Goal: Information Seeking & Learning: Learn about a topic

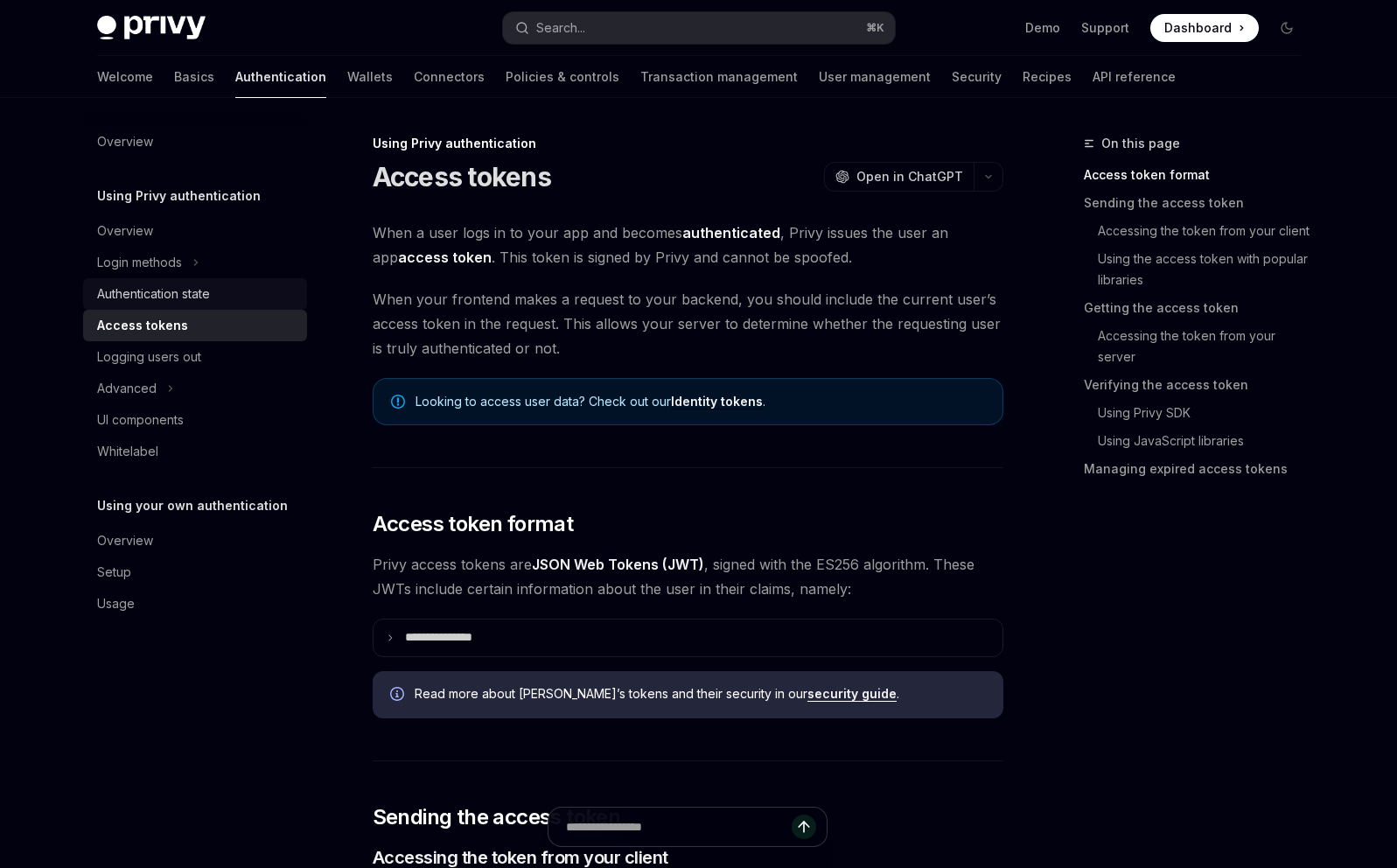
click at [181, 296] on div "Authentication state" at bounding box center [153, 294] width 113 height 21
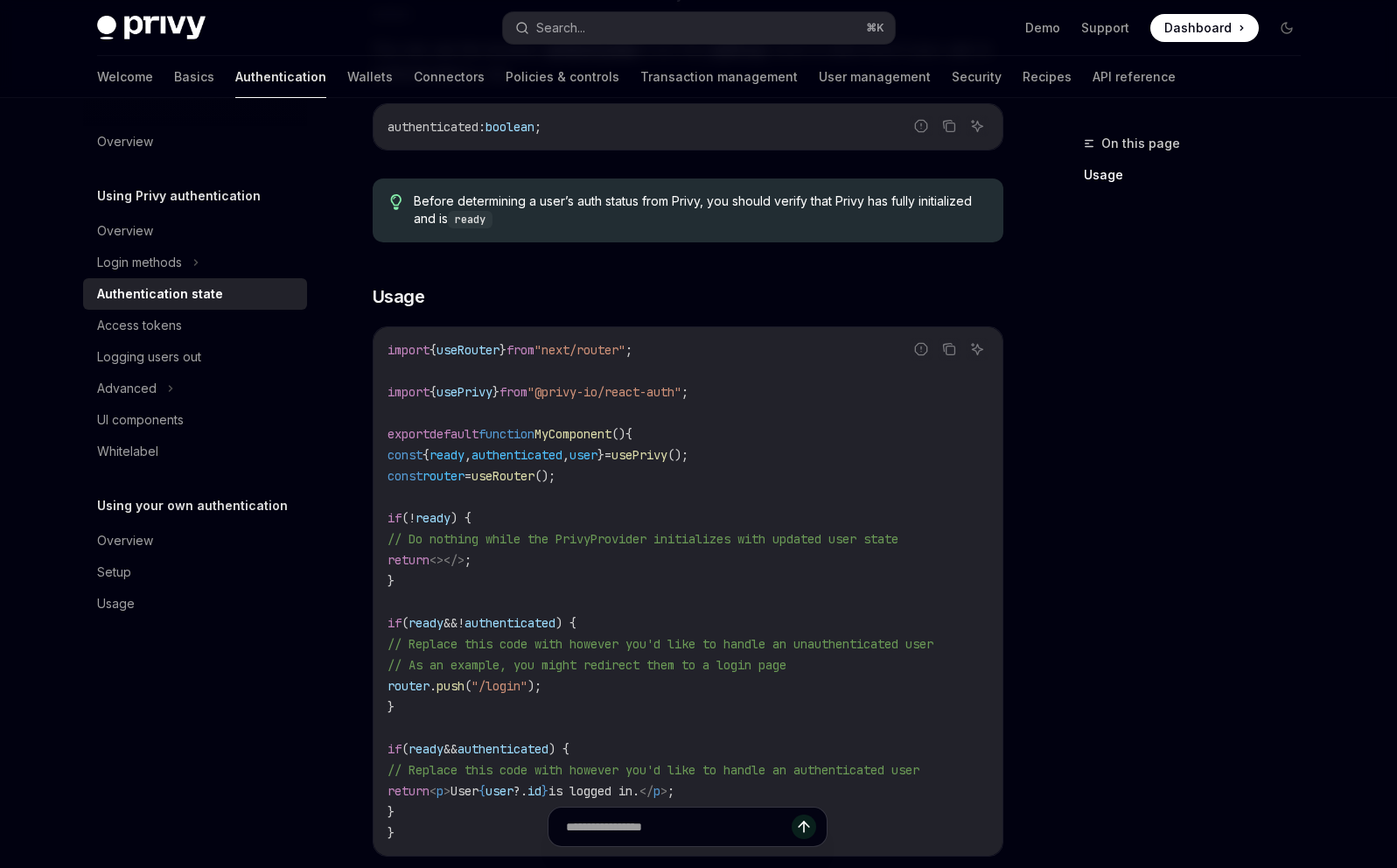
scroll to position [516, 0]
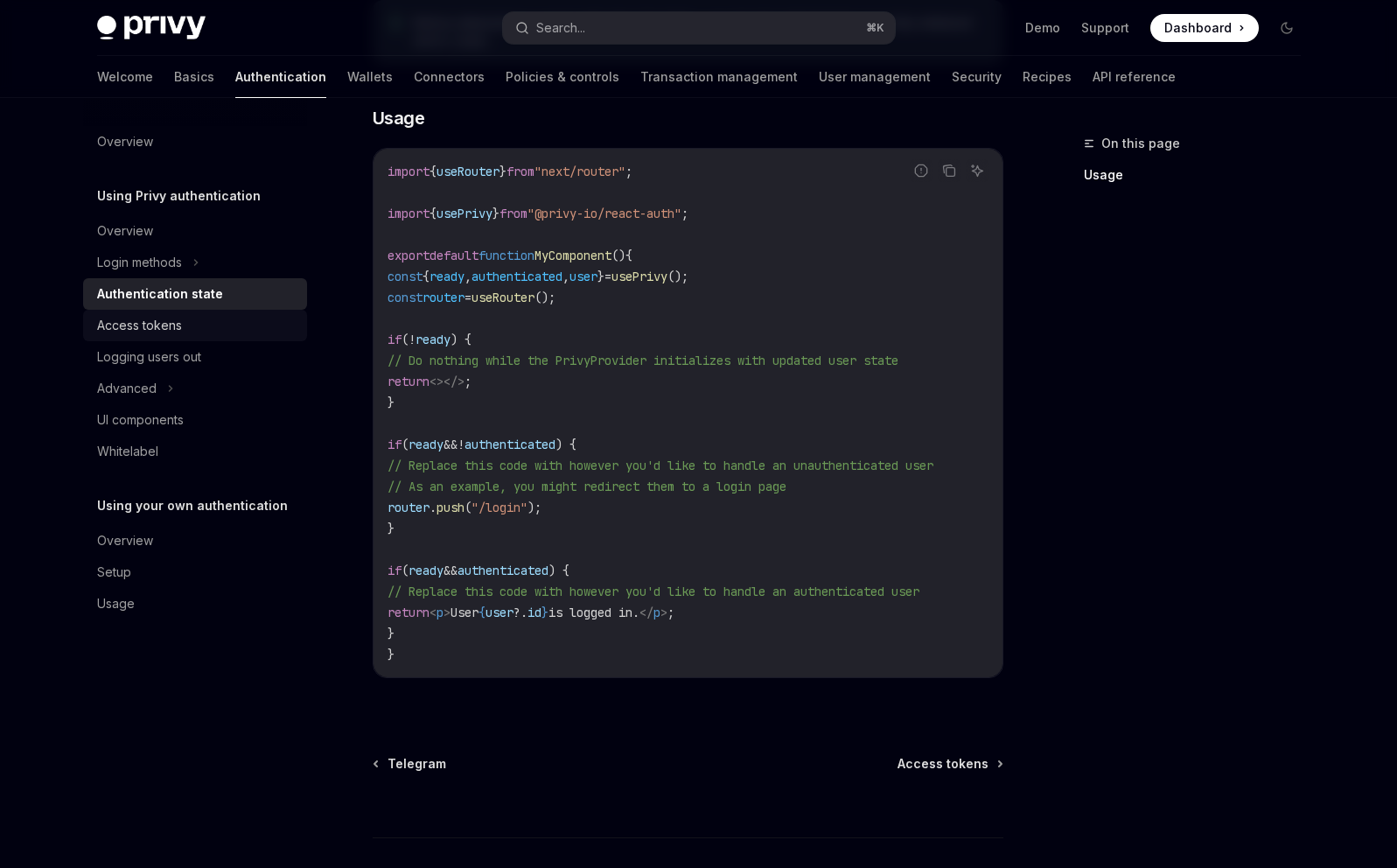
click at [214, 323] on div "Access tokens" at bounding box center [197, 325] width 199 height 21
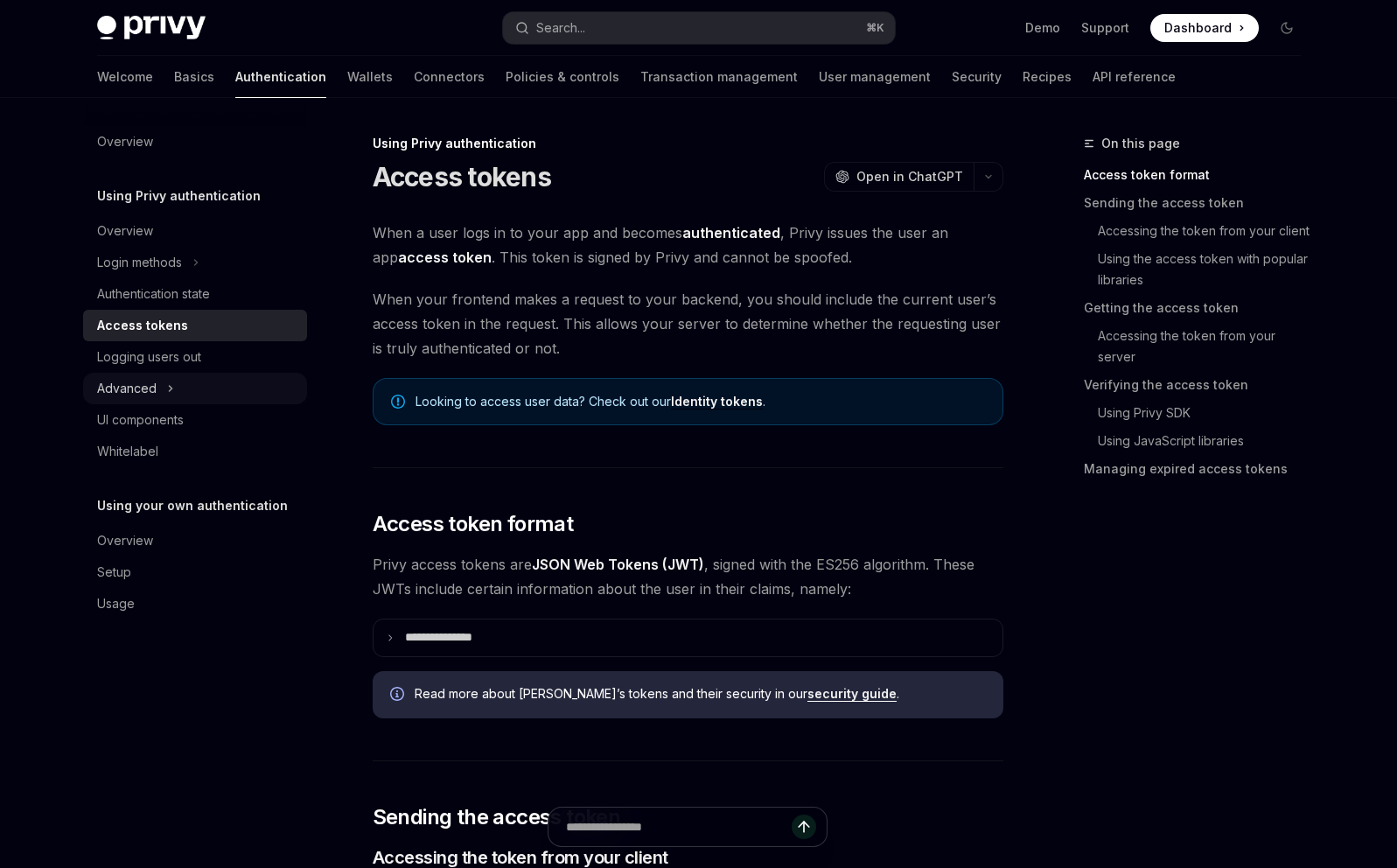
click at [172, 385] on icon at bounding box center [171, 389] width 7 height 21
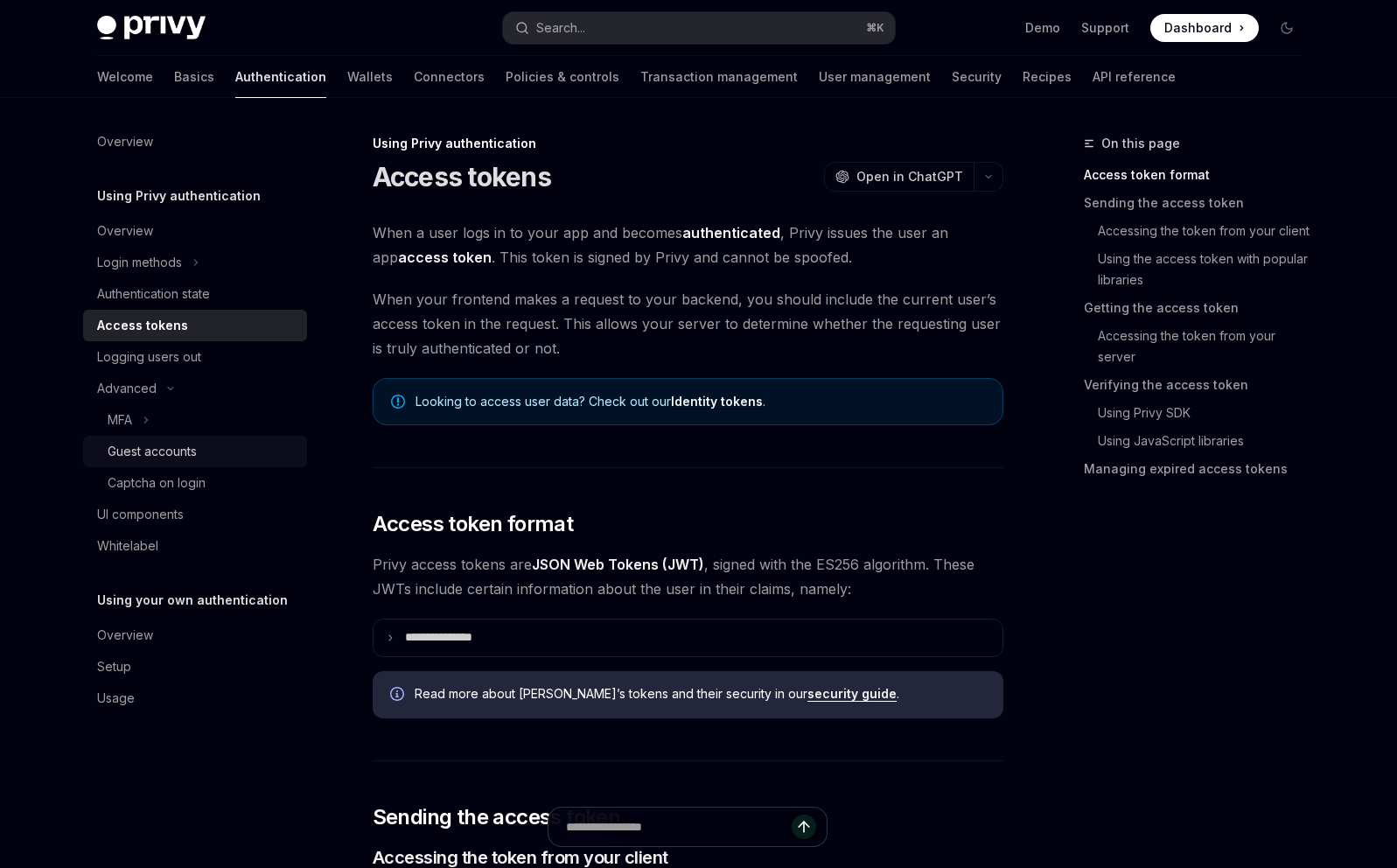
click at [192, 452] on div "Guest accounts" at bounding box center [152, 451] width 89 height 21
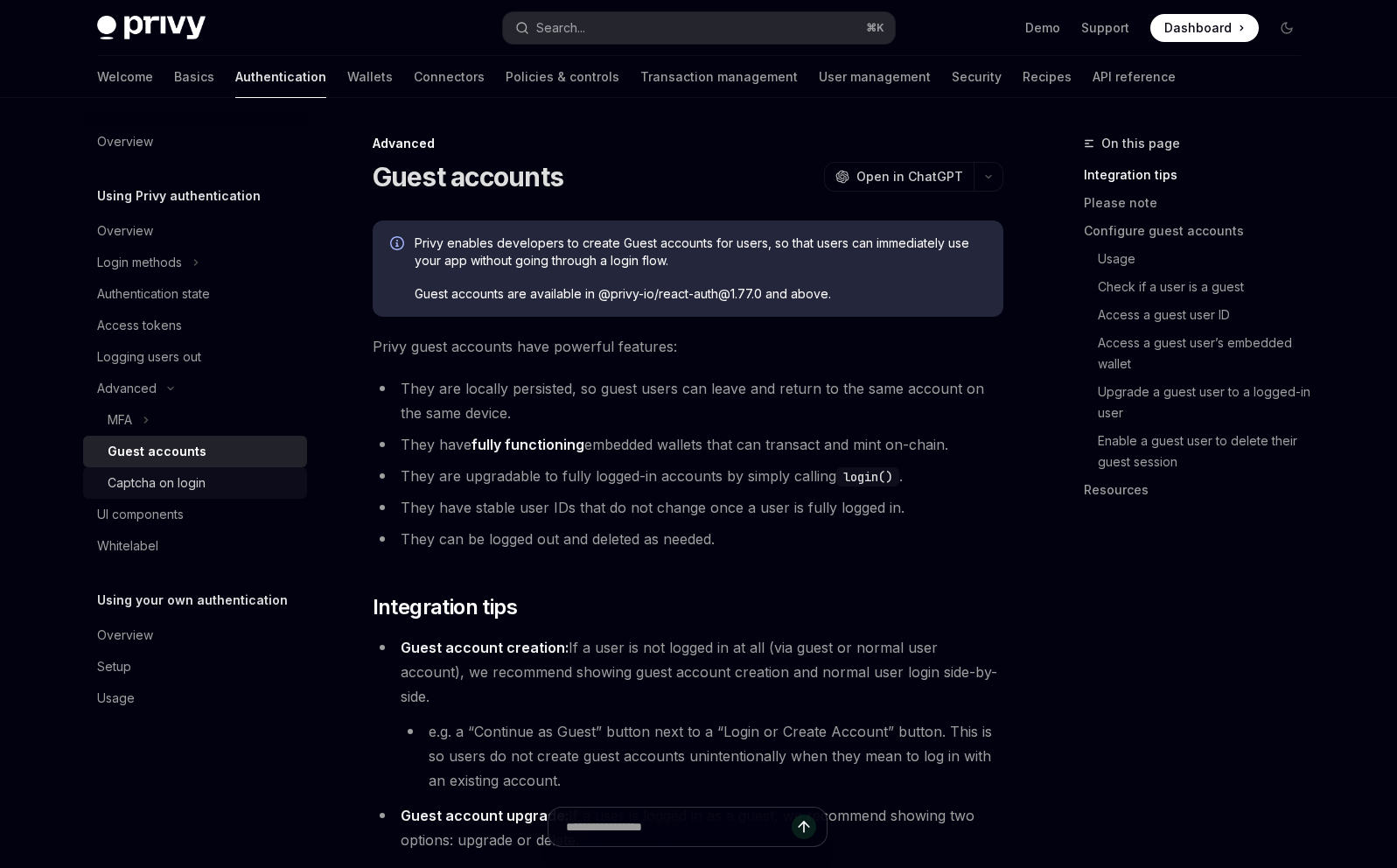
click at [196, 478] on div "Captcha on login" at bounding box center [156, 483] width 98 height 21
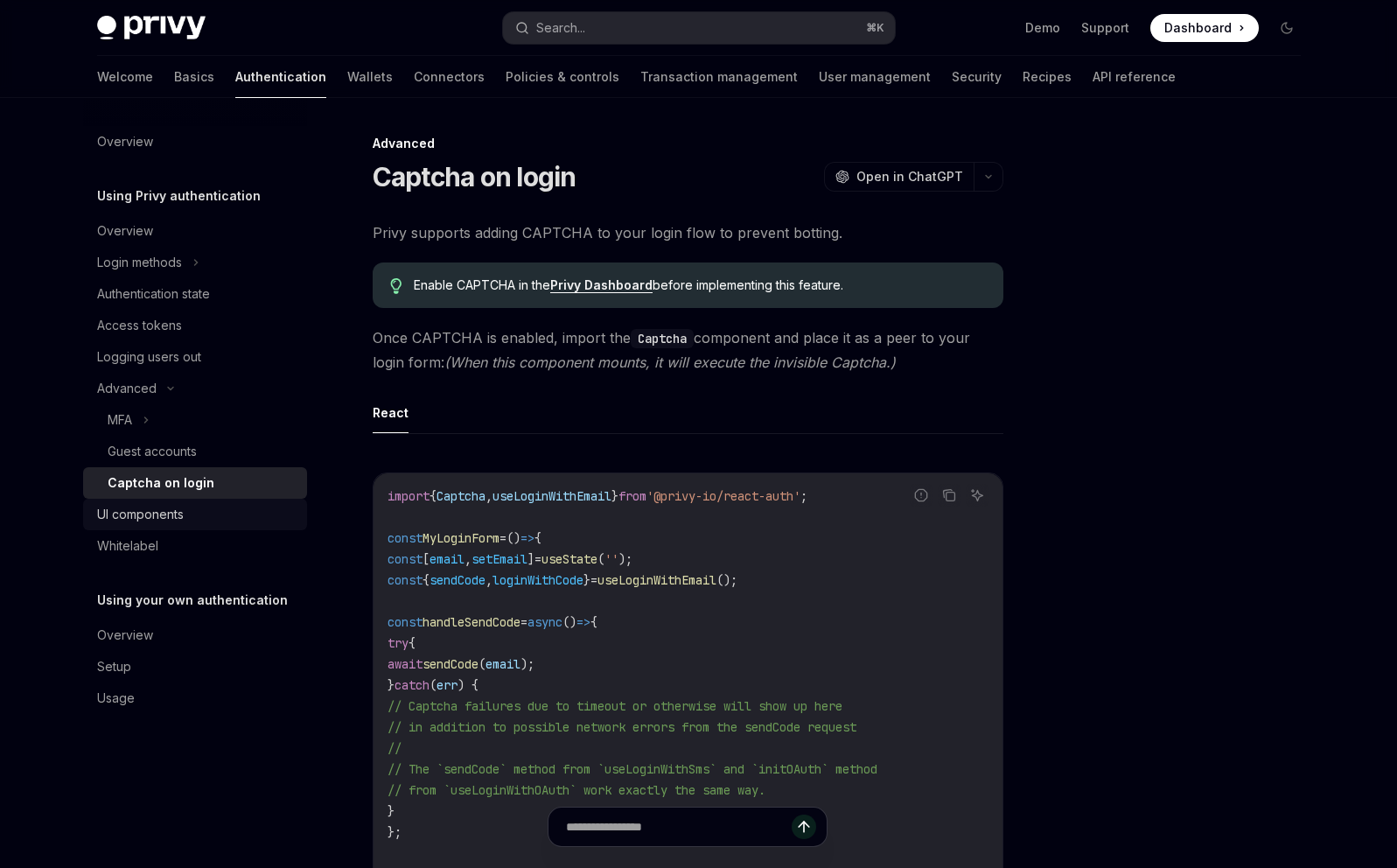
click at [194, 521] on div "UI components" at bounding box center [197, 515] width 199 height 21
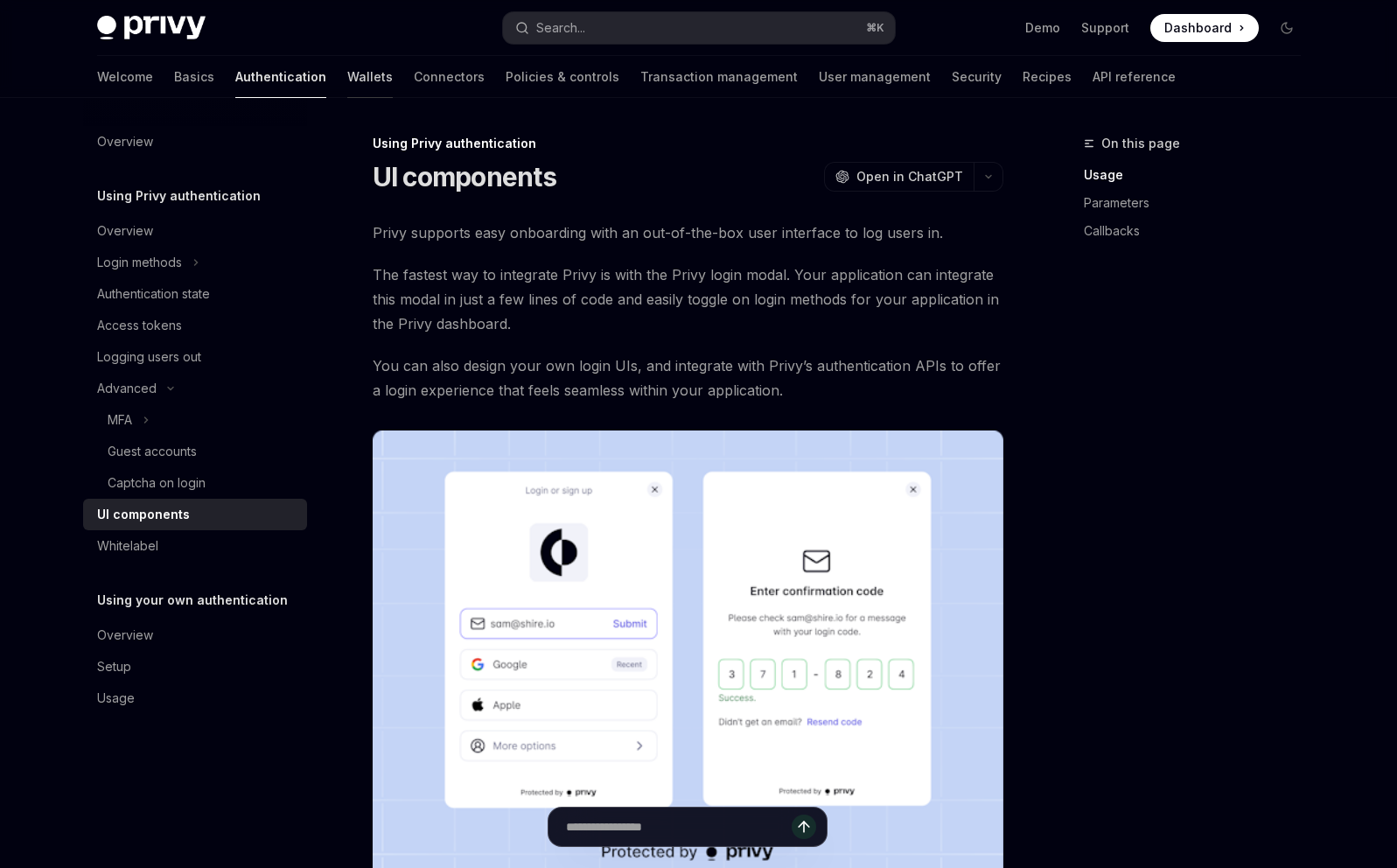
click at [347, 78] on link "Wallets" at bounding box center [370, 78] width 46 height 42
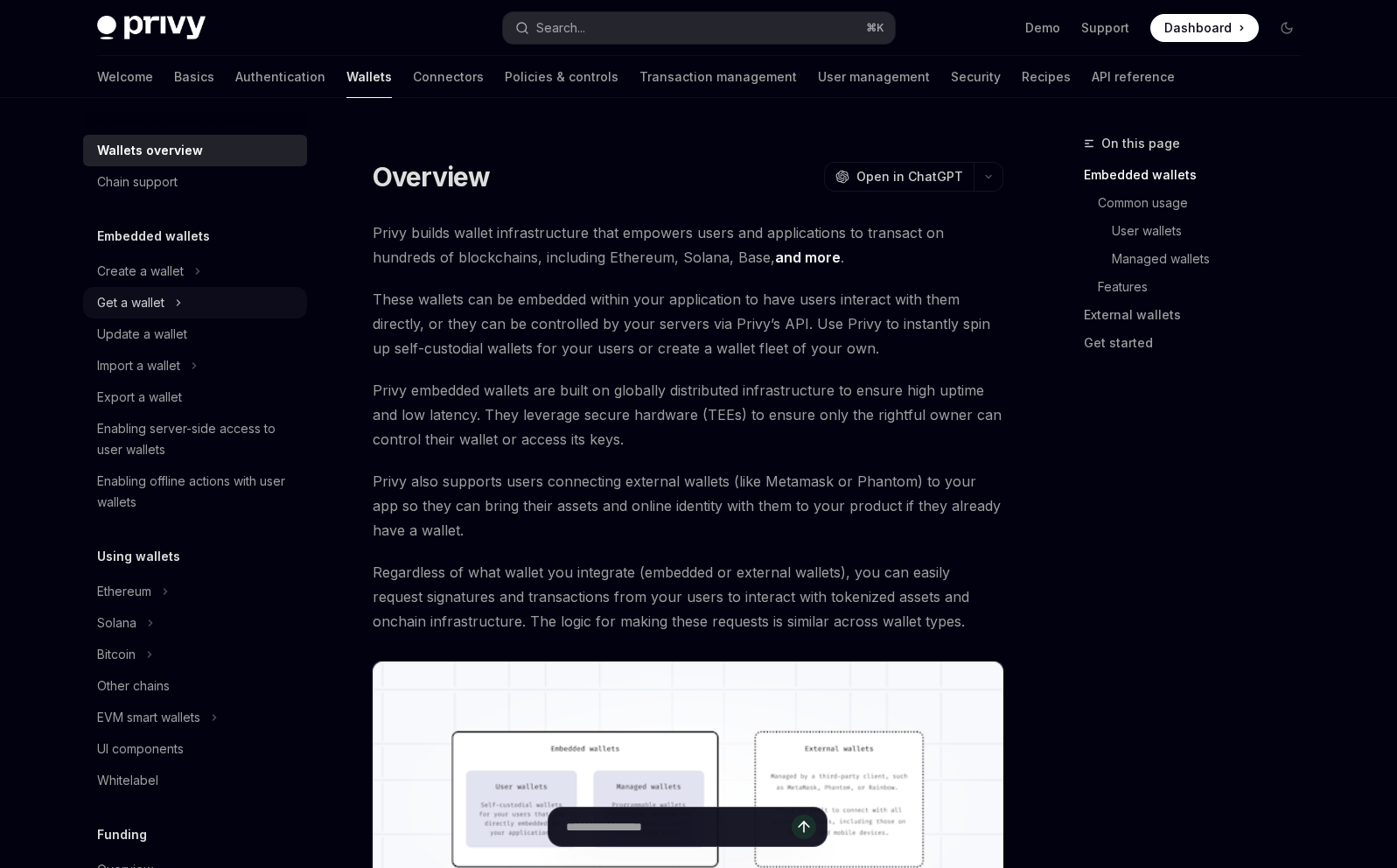
click at [209, 295] on div "Get a wallet" at bounding box center [195, 303] width 224 height 32
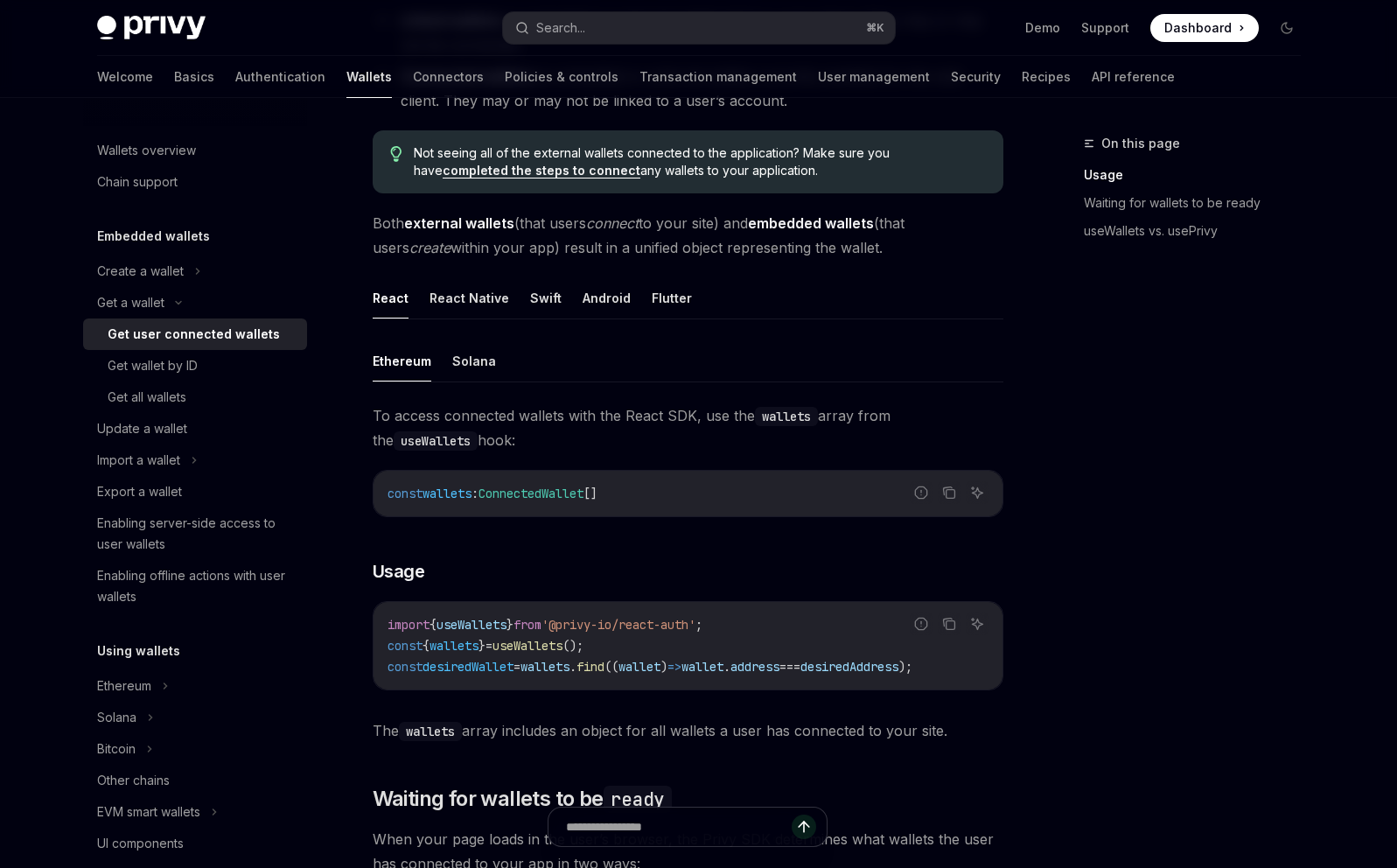
scroll to position [357, 0]
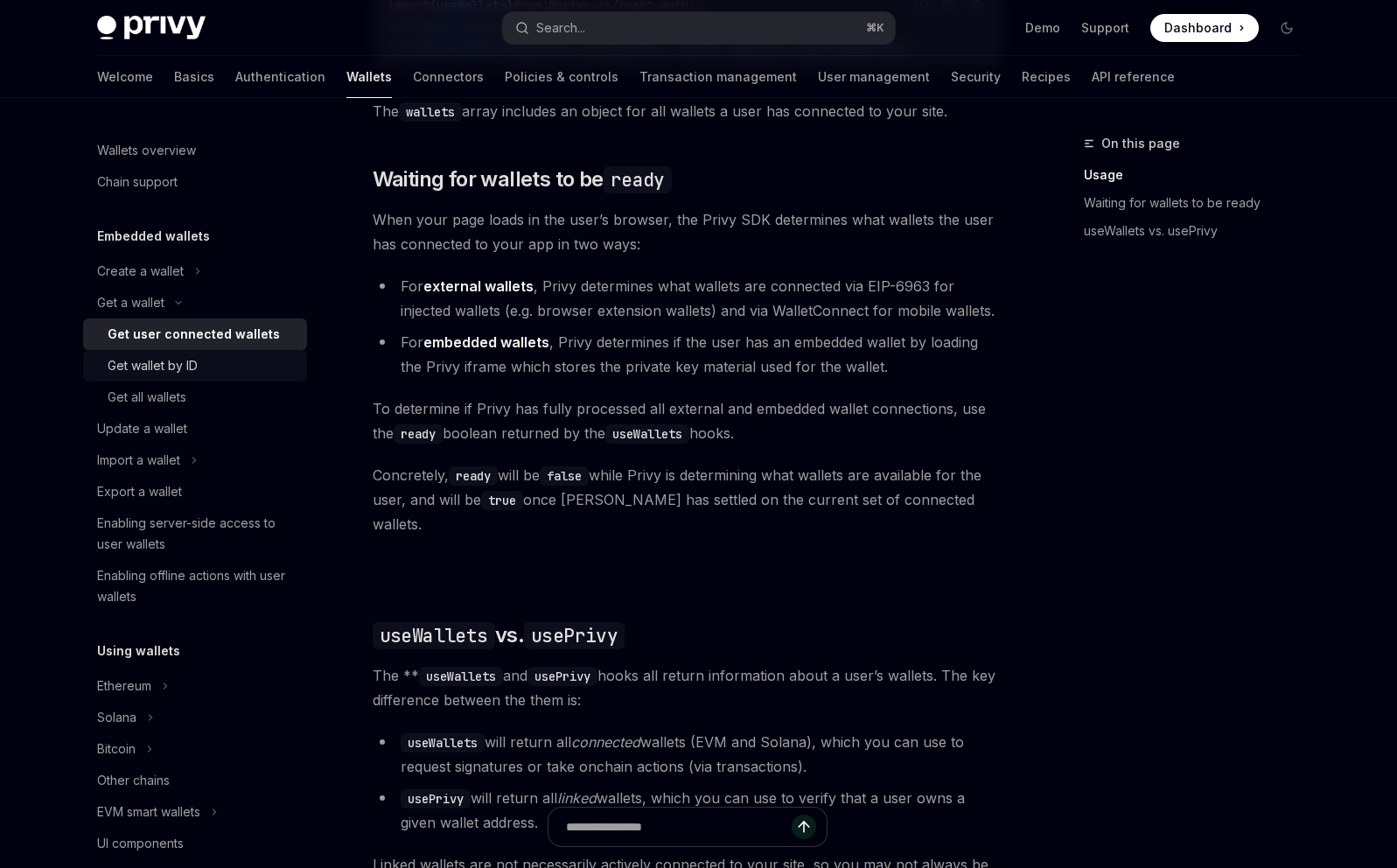
click at [189, 371] on div "Get wallet by ID" at bounding box center [152, 366] width 90 height 21
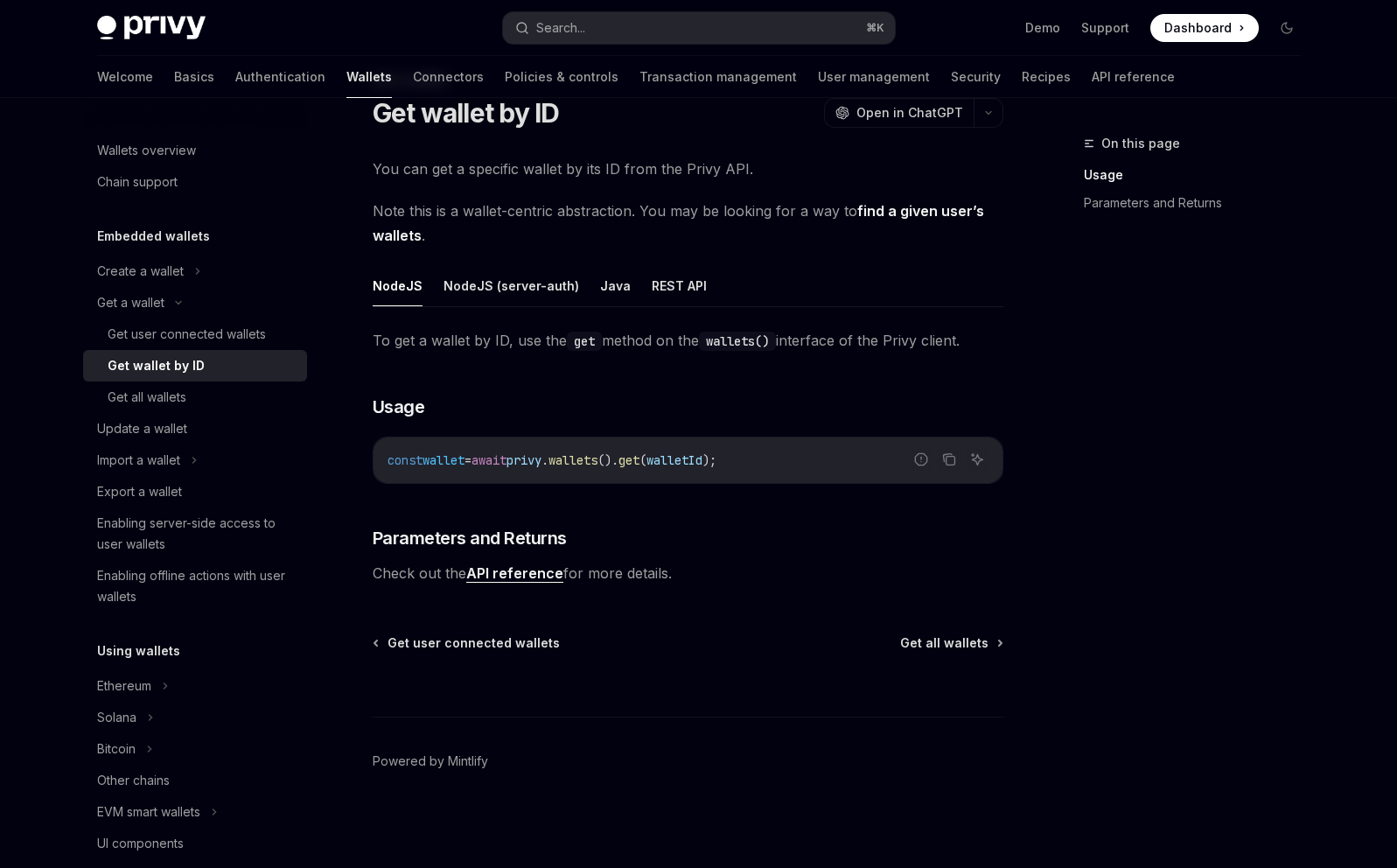
scroll to position [63, 0]
click at [193, 398] on div "Get all wallets" at bounding box center [202, 397] width 189 height 21
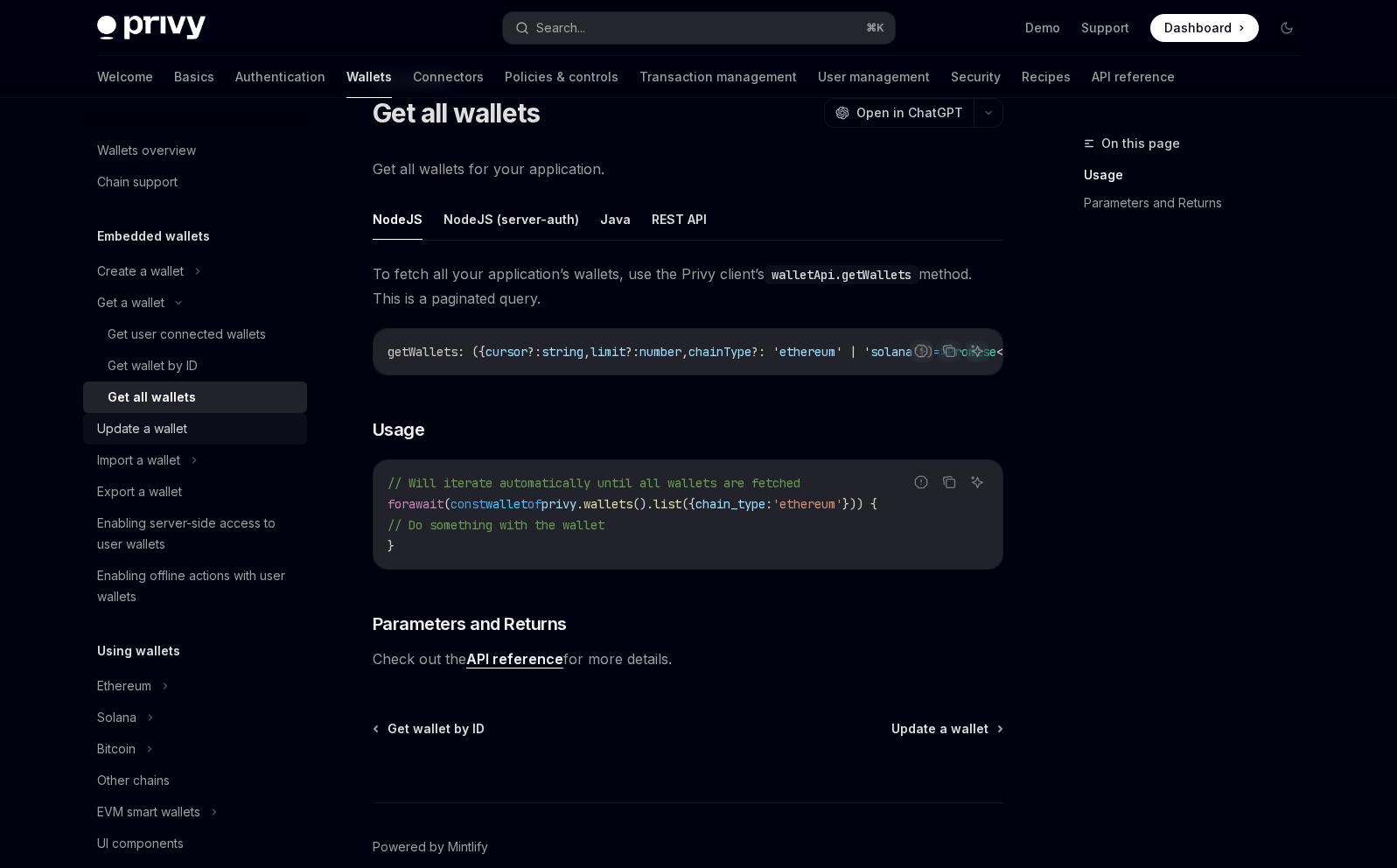
click at [210, 426] on div "Update a wallet" at bounding box center [197, 429] width 199 height 21
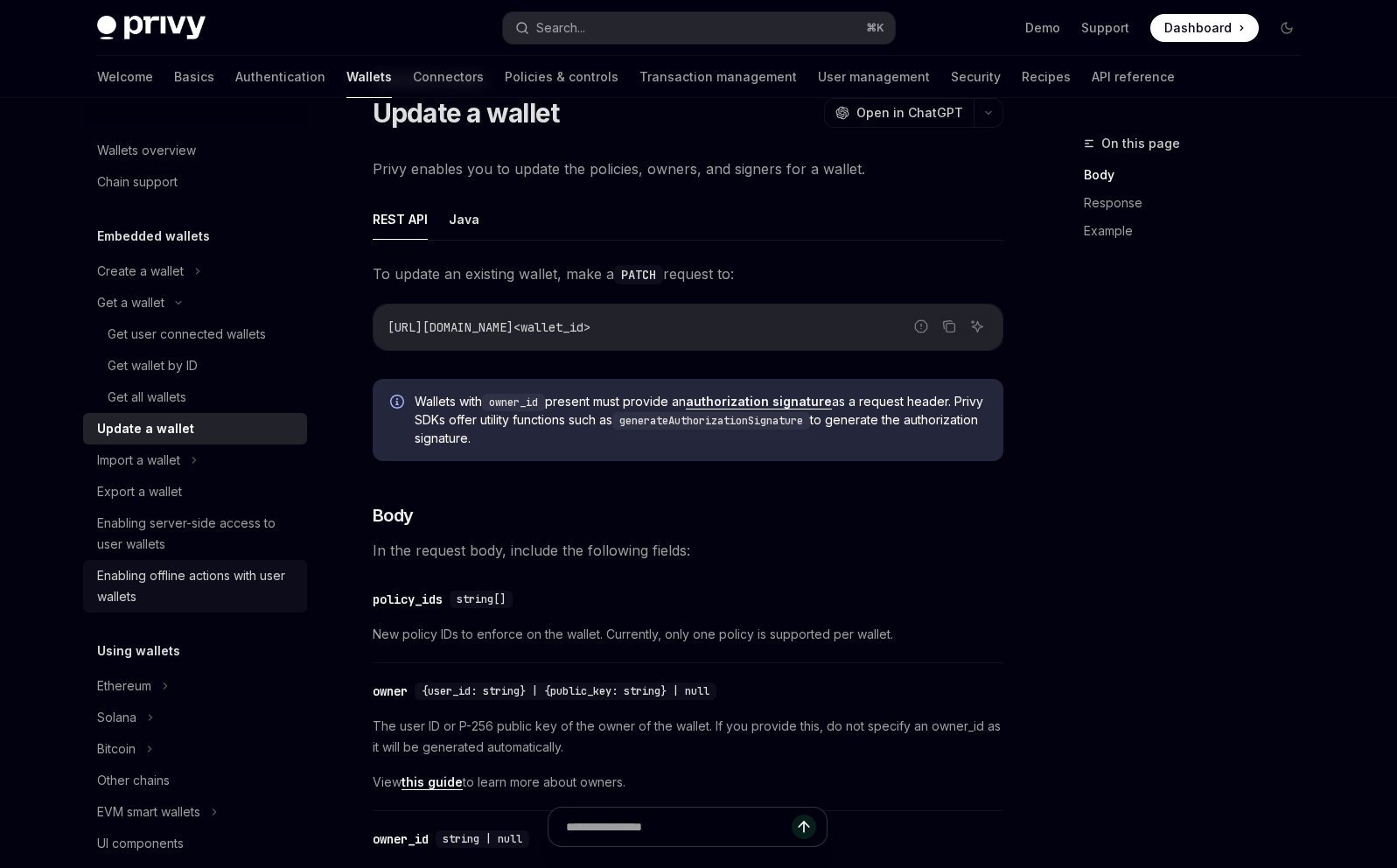
click at [243, 583] on div "Enabling offline actions with user wallets" at bounding box center [197, 586] width 199 height 42
type textarea "*"
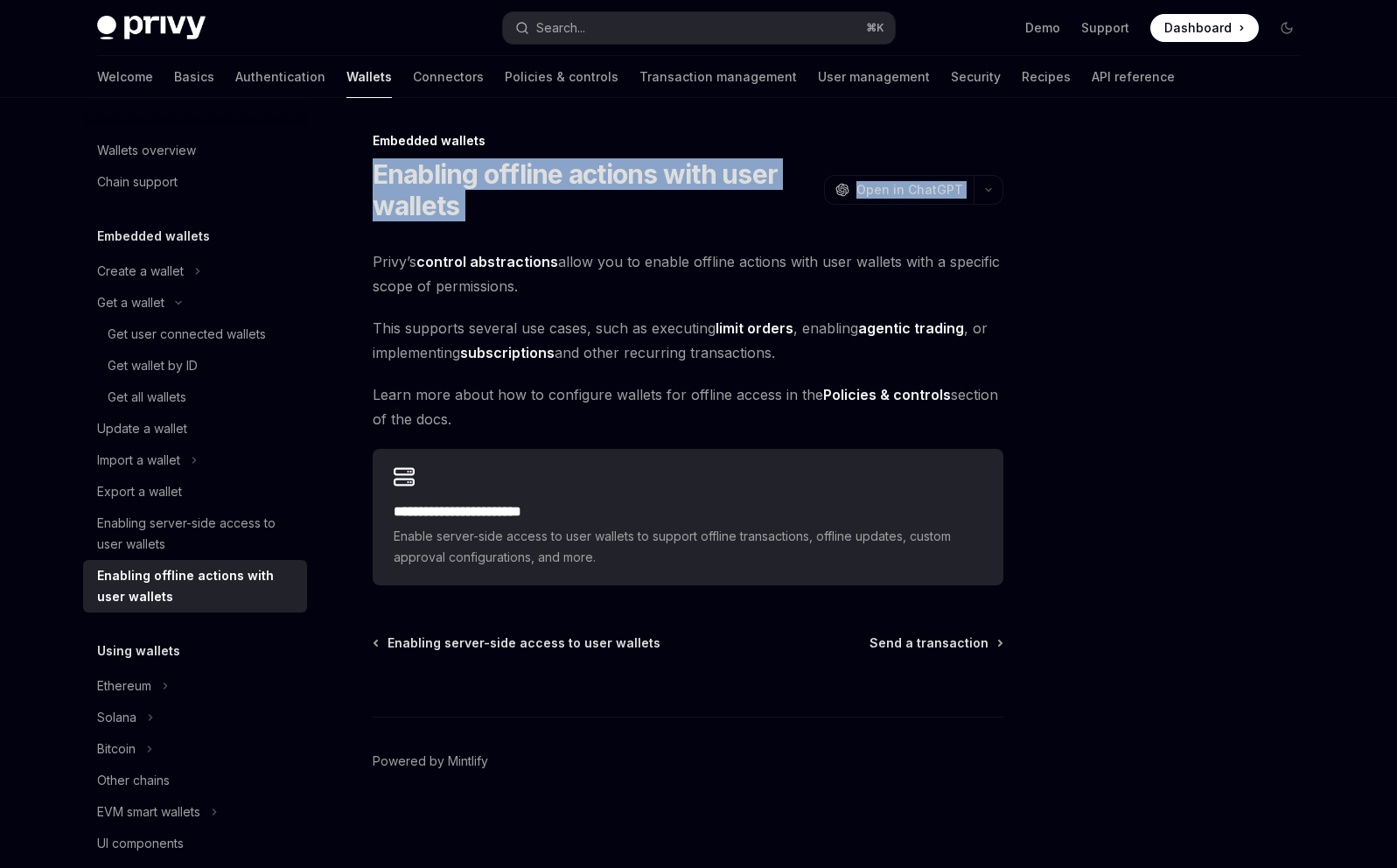
drag, startPoint x: 360, startPoint y: 169, endPoint x: 599, endPoint y: 232, distance: 247.2
click at [599, 232] on div "**********" at bounding box center [524, 499] width 966 height 738
click at [499, 200] on h1 "Enabling offline actions with user wallets" at bounding box center [595, 189] width 444 height 63
drag, startPoint x: 505, startPoint y: 214, endPoint x: 374, endPoint y: 179, distance: 135.6
click at [374, 179] on h1 "Enabling offline actions with user wallets" at bounding box center [595, 189] width 444 height 63
